Goal: Information Seeking & Learning: Learn about a topic

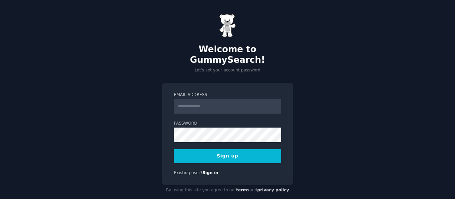
click at [228, 99] on input "Email Address" at bounding box center [227, 106] width 107 height 15
type input "**********"
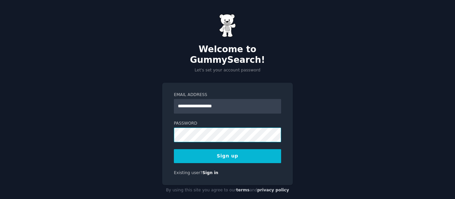
click at [134, 124] on div "**********" at bounding box center [227, 105] width 455 height 210
click at [251, 150] on button "Sign up" at bounding box center [227, 157] width 107 height 14
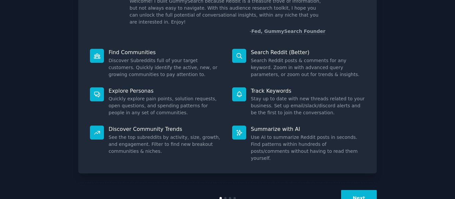
scroll to position [61, 0]
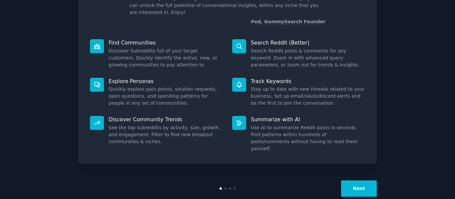
click at [356, 181] on button "Next" at bounding box center [359, 189] width 36 height 16
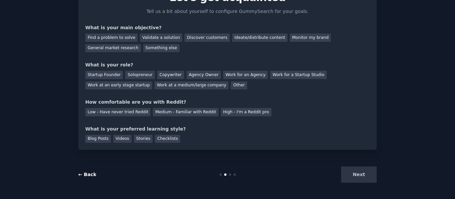
click at [90, 177] on link "← Back" at bounding box center [87, 174] width 18 height 5
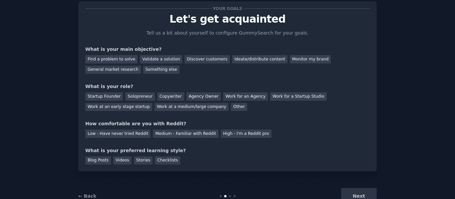
scroll to position [6, 0]
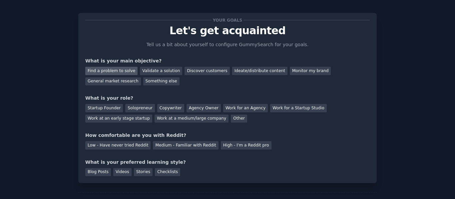
click at [108, 71] on div "Find a problem to solve" at bounding box center [111, 71] width 52 height 8
click at [148, 70] on div "Validate a solution" at bounding box center [161, 71] width 42 height 8
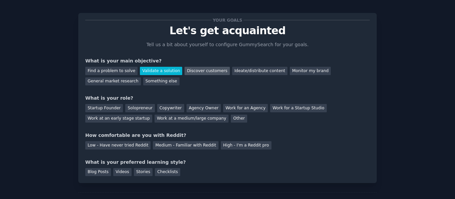
click at [189, 71] on div "Discover customers" at bounding box center [207, 71] width 45 height 8
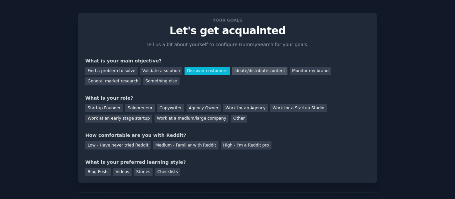
click at [236, 71] on div "Ideate/distribute content" at bounding box center [259, 71] width 55 height 8
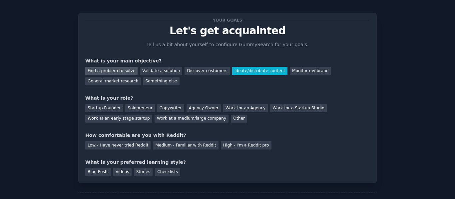
click at [97, 73] on div "Find a problem to solve" at bounding box center [111, 71] width 52 height 8
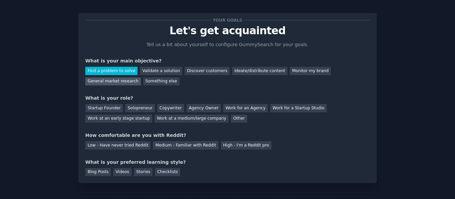
click at [141, 78] on div "General market research" at bounding box center [113, 82] width 56 height 8
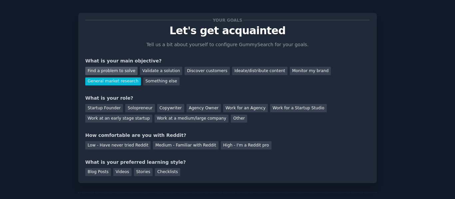
click at [124, 70] on div "Find a problem to solve" at bounding box center [111, 71] width 52 height 8
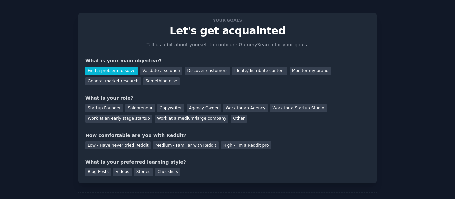
scroll to position [39, 0]
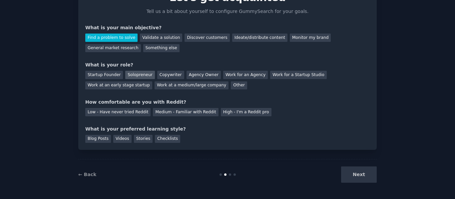
click at [128, 74] on div "Solopreneur" at bounding box center [139, 75] width 29 height 8
click at [177, 113] on div "Medium - Familiar with Reddit" at bounding box center [185, 112] width 65 height 8
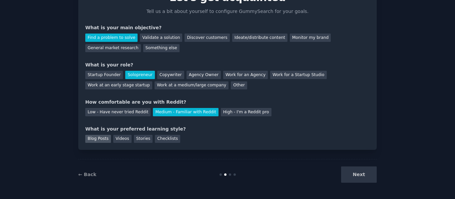
click at [92, 142] on div "Blog Posts" at bounding box center [98, 139] width 26 height 8
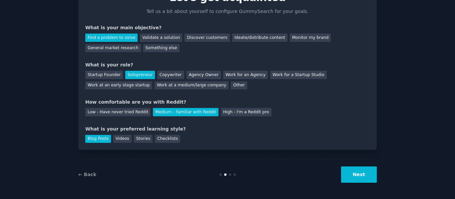
click at [358, 172] on button "Next" at bounding box center [359, 175] width 36 height 16
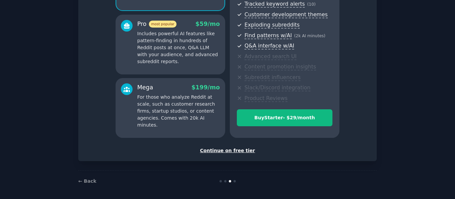
scroll to position [111, 0]
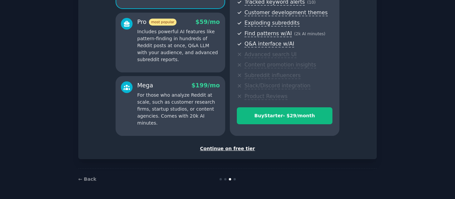
click at [242, 148] on div "Continue on free tier" at bounding box center [227, 149] width 284 height 7
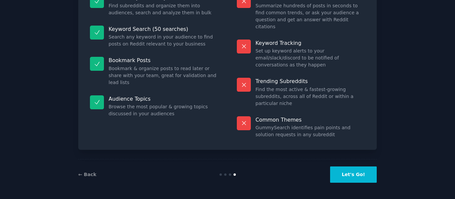
scroll to position [60, 0]
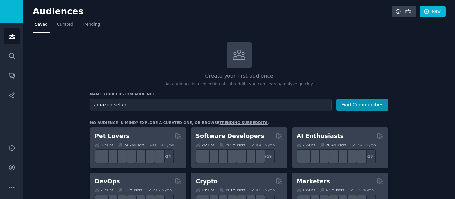
type input "amazon seller"
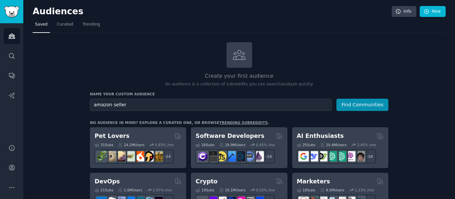
click at [336, 99] on button "Find Communities" at bounding box center [362, 105] width 52 height 12
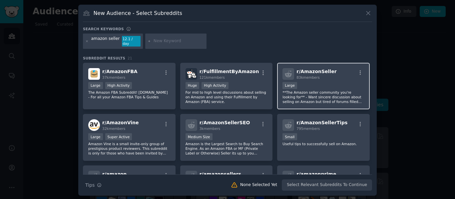
click at [345, 75] on div "r/ AmazonSeller 83k members" at bounding box center [323, 74] width 82 height 12
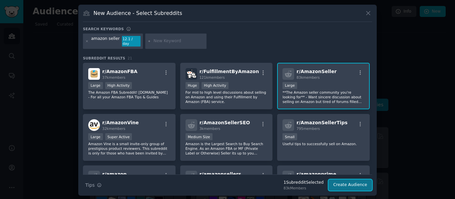
click at [343, 185] on button "Create Audience" at bounding box center [350, 185] width 44 height 11
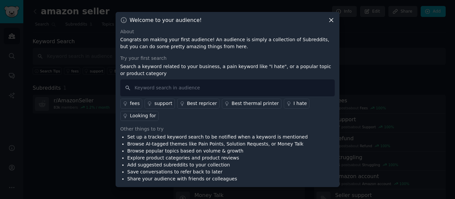
click at [133, 107] on div "fees" at bounding box center [135, 103] width 10 height 7
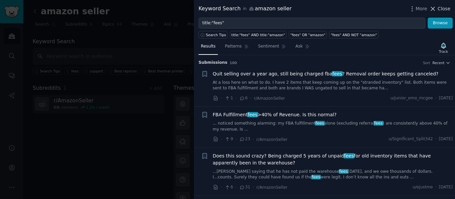
click at [447, 8] on span "Close" at bounding box center [444, 8] width 13 height 7
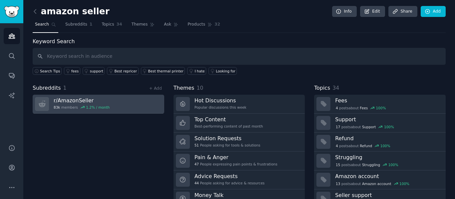
click at [106, 107] on link "r/ AmazonSeller 83k members 1.2 % / month" at bounding box center [99, 104] width 132 height 19
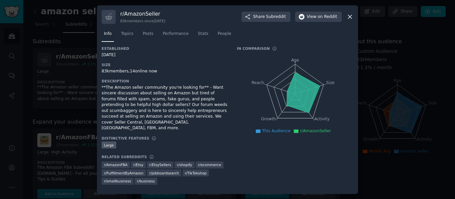
click at [352, 19] on icon at bounding box center [349, 16] width 7 height 7
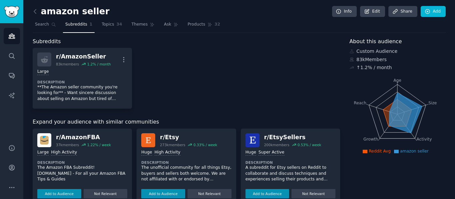
scroll to position [33, 0]
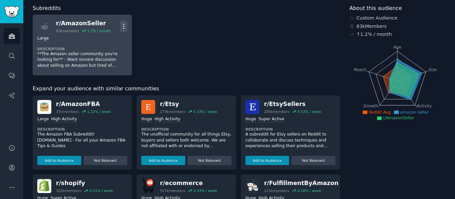
click at [122, 28] on icon "button" at bounding box center [123, 26] width 7 height 7
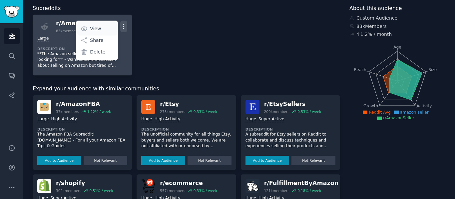
click at [92, 27] on p "View" at bounding box center [95, 28] width 11 height 7
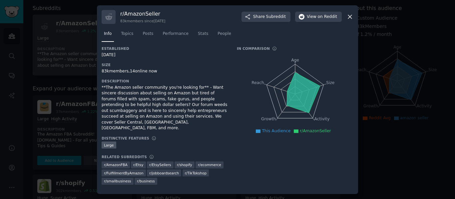
click at [350, 19] on icon at bounding box center [350, 17] width 4 height 4
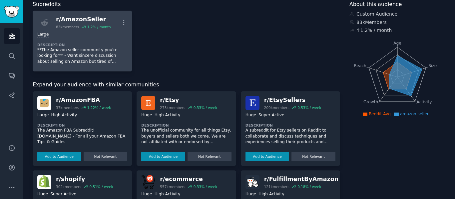
scroll to position [33, 0]
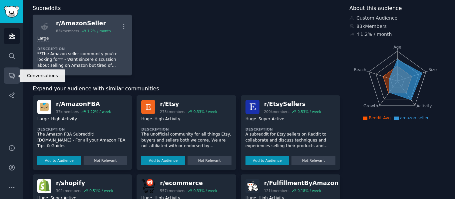
click at [14, 75] on icon "Sidebar" at bounding box center [11, 76] width 5 height 5
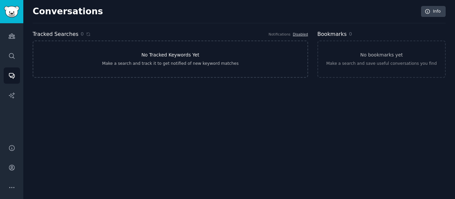
click at [188, 59] on link "No Tracked Keywords Yet Make a search and track it to get notified of new keywo…" at bounding box center [170, 59] width 275 height 37
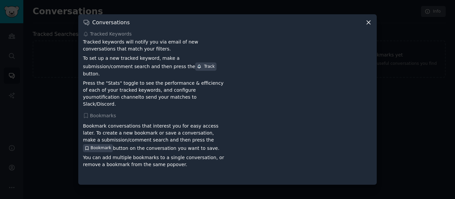
click at [366, 26] on icon at bounding box center [368, 22] width 7 height 7
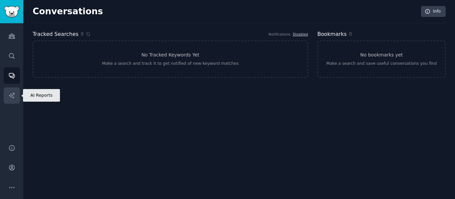
click at [13, 94] on icon "Sidebar" at bounding box center [12, 96] width 6 height 6
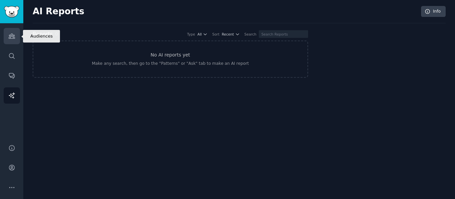
click at [9, 33] on icon "Sidebar" at bounding box center [11, 36] width 7 height 7
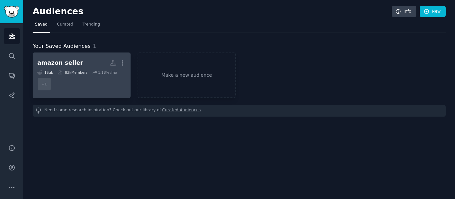
click at [87, 74] on div "1 Sub 83k Members 1.18 % /mo" at bounding box center [81, 72] width 89 height 5
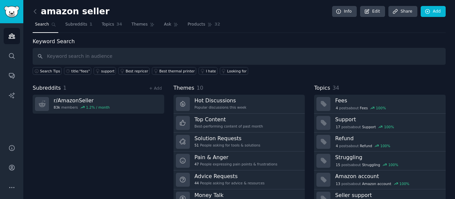
click at [96, 56] on input "text" at bounding box center [239, 56] width 413 height 17
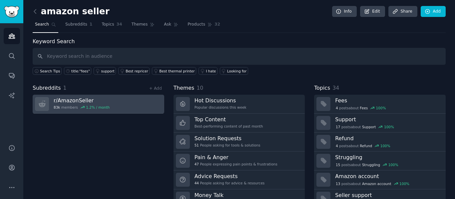
click at [103, 101] on h3 "r/ AmazonSeller" at bounding box center [82, 100] width 56 height 7
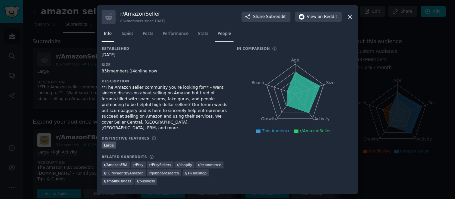
click at [224, 37] on span "People" at bounding box center [224, 34] width 14 height 6
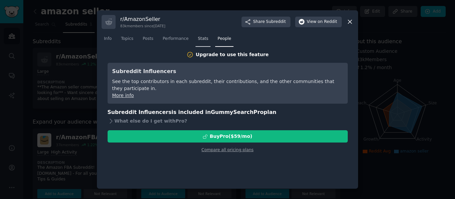
click at [201, 42] on link "Stats" at bounding box center [202, 41] width 15 height 14
click at [163, 40] on span "Performance" at bounding box center [176, 39] width 26 height 6
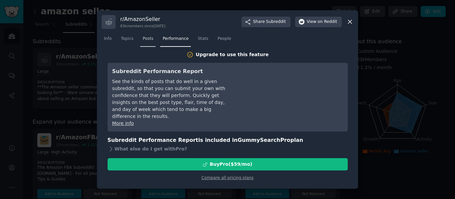
click at [140, 39] on link "Posts" at bounding box center [147, 41] width 15 height 14
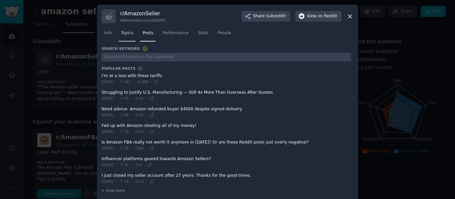
click at [125, 37] on link "Topics" at bounding box center [127, 35] width 17 height 14
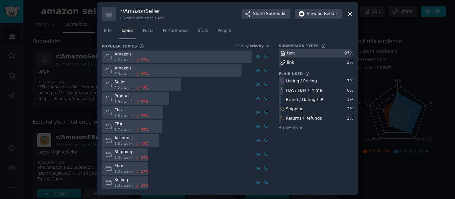
scroll to position [3, 0]
click at [147, 31] on span "Posts" at bounding box center [148, 31] width 11 height 6
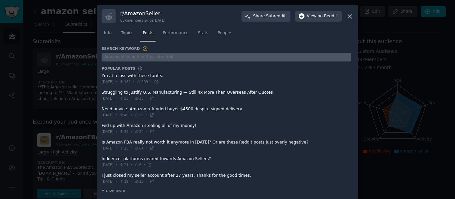
click at [131, 59] on input "text" at bounding box center [226, 57] width 249 height 9
type input "quickbook"
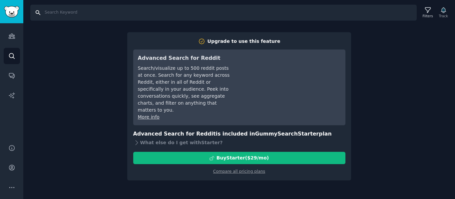
click at [61, 10] on input "Search" at bounding box center [223, 13] width 386 height 16
type input "quickbook"
click at [14, 36] on icon "Sidebar" at bounding box center [11, 36] width 7 height 7
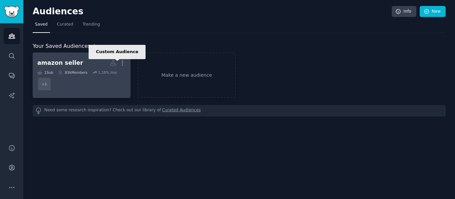
click at [113, 63] on icon at bounding box center [113, 63] width 6 height 5
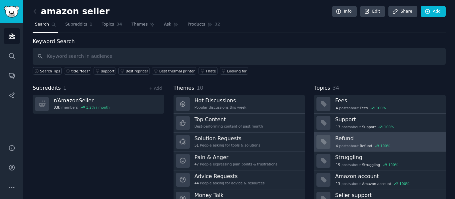
scroll to position [30, 0]
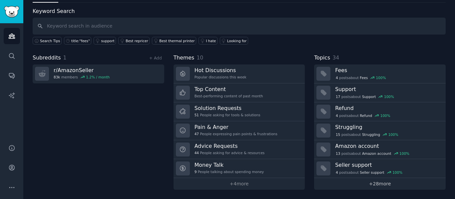
click at [369, 183] on link "+ 28 more" at bounding box center [380, 185] width 132 height 12
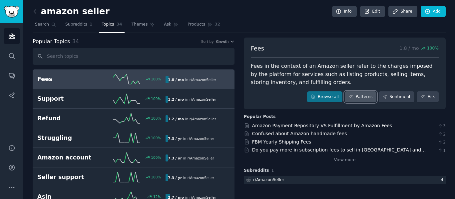
click at [362, 96] on link "Patterns" at bounding box center [360, 97] width 31 height 11
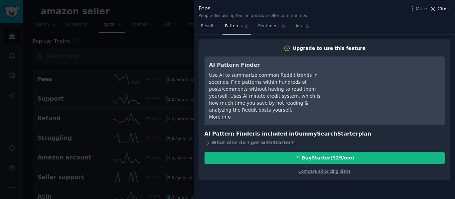
click at [438, 10] on button "Close" at bounding box center [439, 8] width 21 height 7
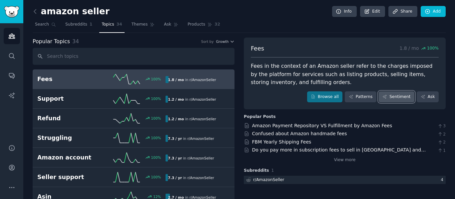
click at [396, 98] on link "Sentiment" at bounding box center [397, 97] width 36 height 11
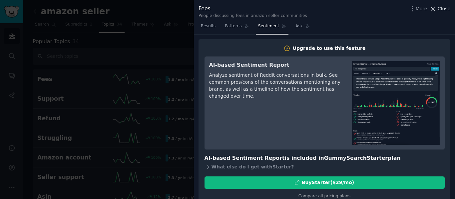
click at [443, 10] on span "Close" at bounding box center [444, 8] width 13 height 7
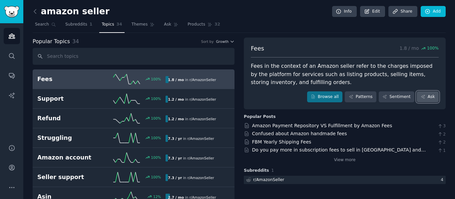
click at [427, 99] on link "Ask" at bounding box center [428, 97] width 22 height 11
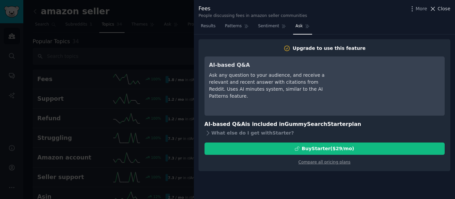
click at [440, 7] on span "Close" at bounding box center [444, 8] width 13 height 7
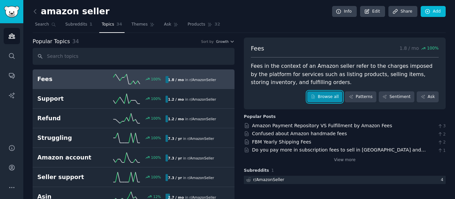
click at [324, 97] on link "Browse all" at bounding box center [325, 97] width 36 height 11
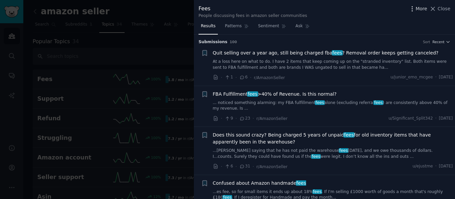
click at [416, 7] on icon "button" at bounding box center [412, 8] width 7 height 7
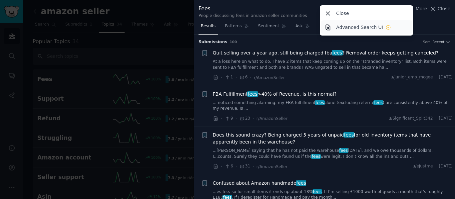
click at [373, 27] on p "Advanced Search UI" at bounding box center [359, 27] width 47 height 7
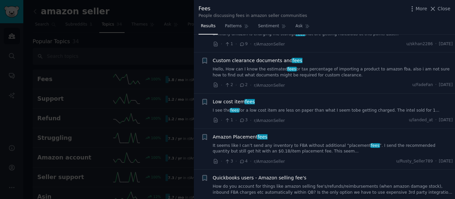
scroll to position [599, 0]
click at [445, 7] on span "Close" at bounding box center [444, 8] width 13 height 7
